Goal: Transaction & Acquisition: Purchase product/service

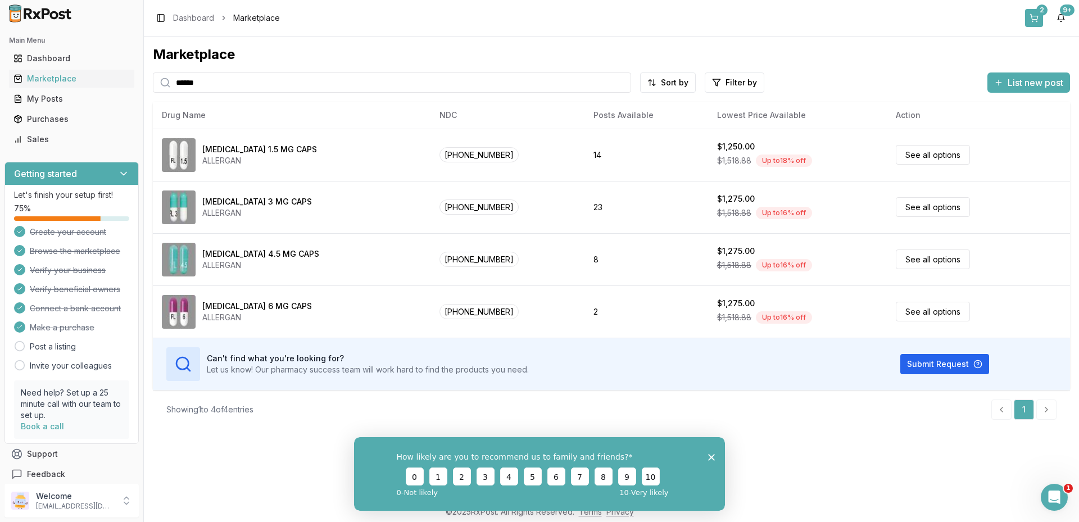
click at [1038, 15] on button "2" at bounding box center [1034, 18] width 18 height 18
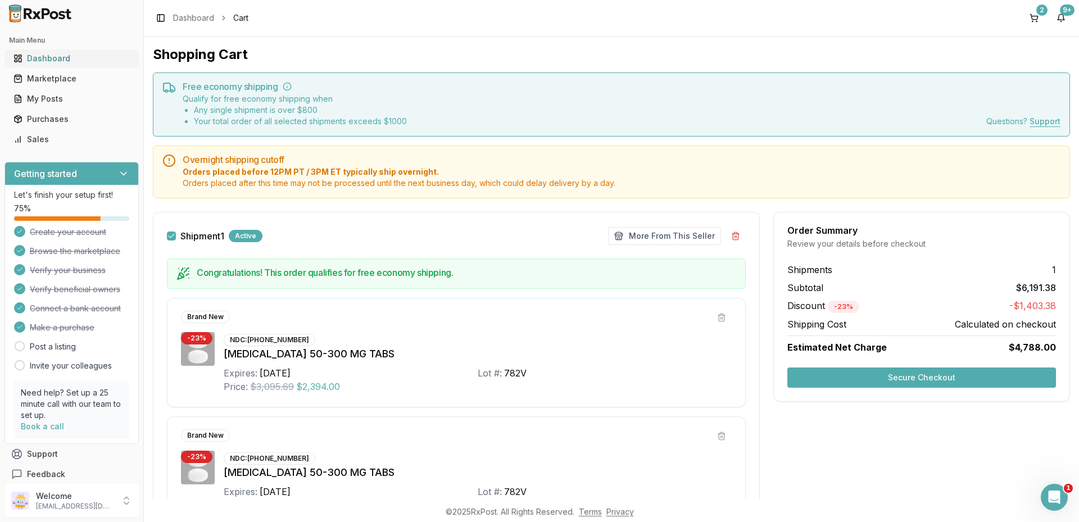
click at [57, 56] on div "Dashboard" at bounding box center [71, 58] width 116 height 11
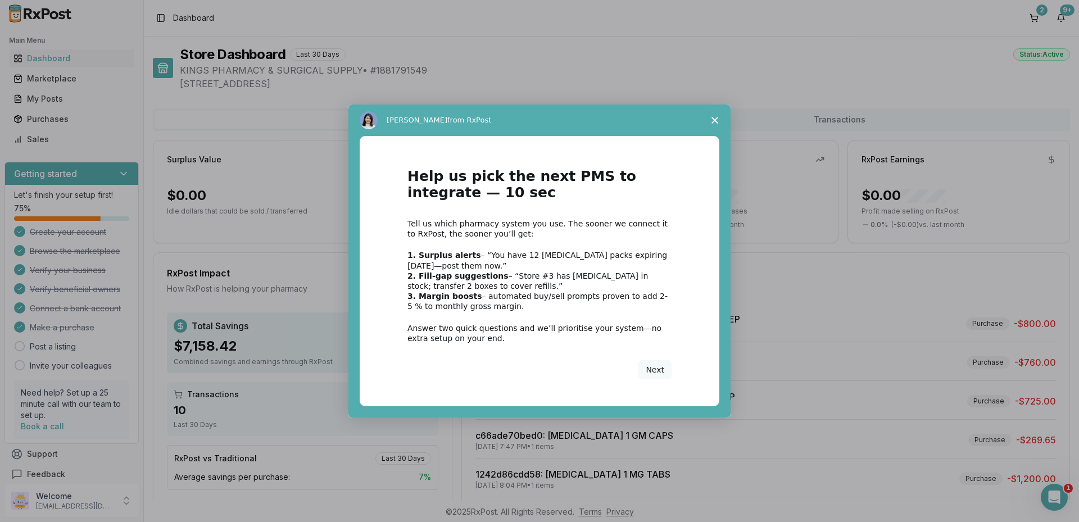
click at [713, 118] on polygon "Close survey" at bounding box center [715, 120] width 7 height 7
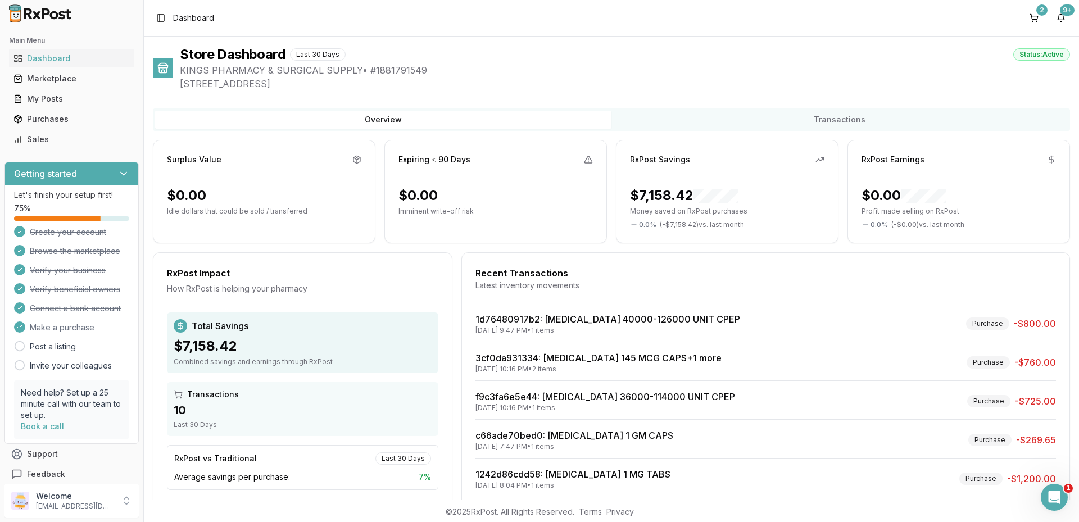
click at [445, 522] on footer "© 2025 RxPost. All Rights Reserved. Terms Privacy" at bounding box center [539, 512] width 1079 height 20
